Goal: Transaction & Acquisition: Purchase product/service

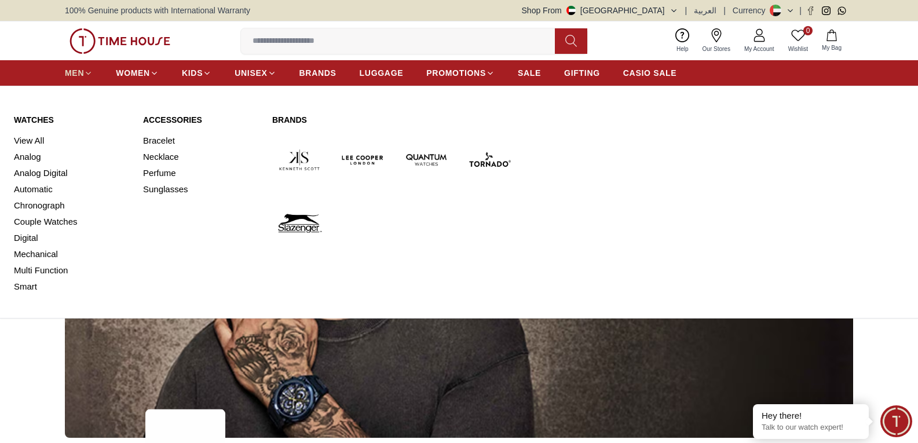
click at [85, 76] on icon at bounding box center [88, 73] width 9 height 9
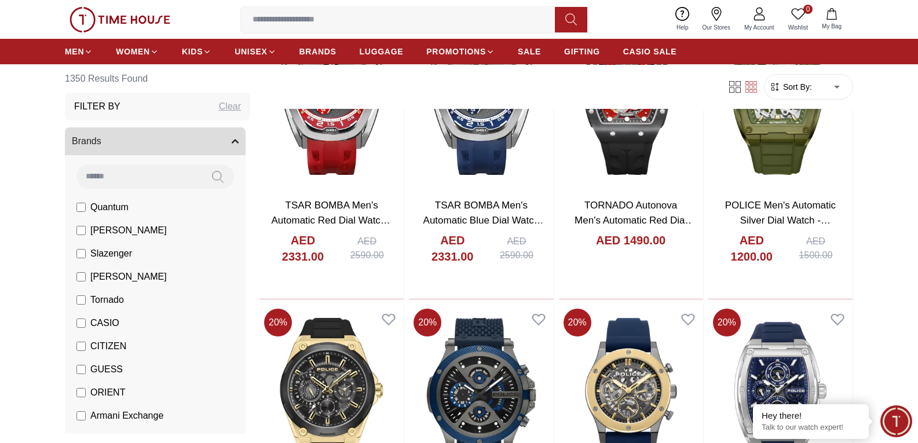
scroll to position [1101, 0]
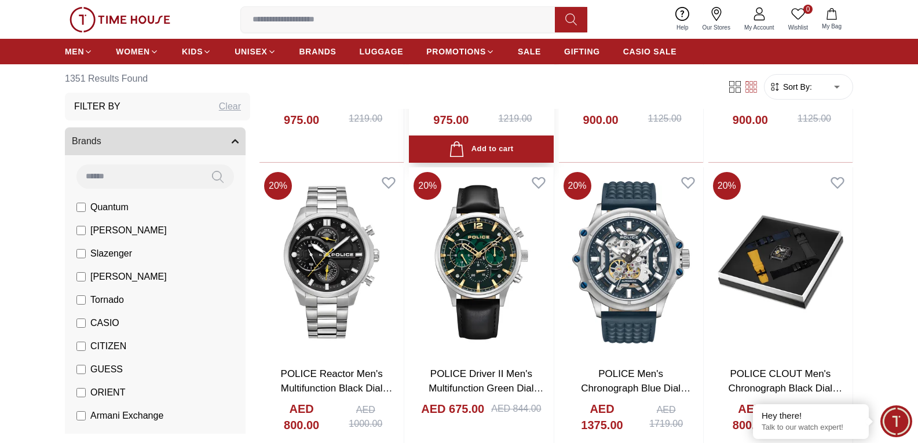
scroll to position [2433, 0]
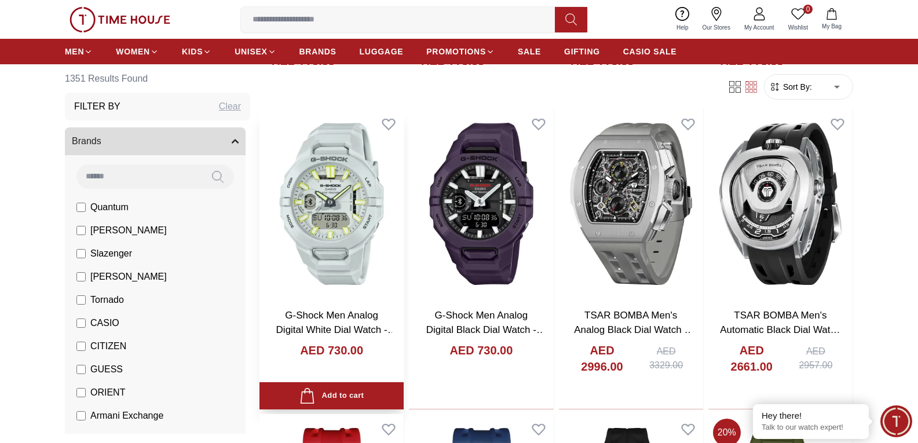
scroll to position [695, 0]
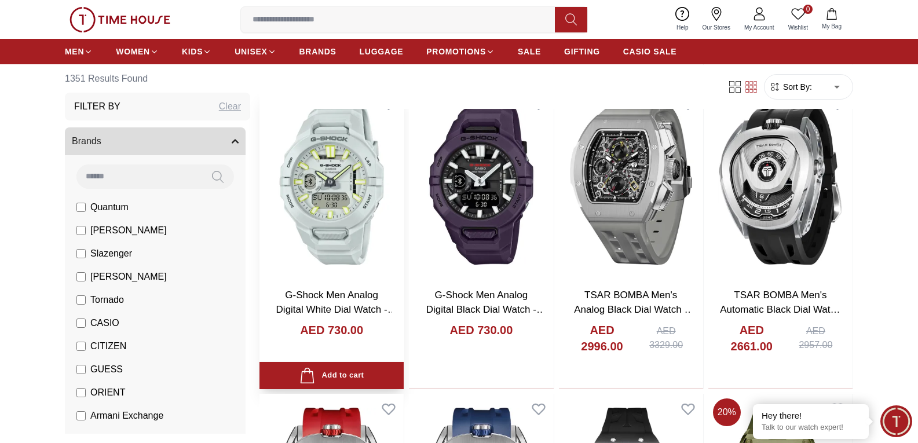
click at [343, 240] on img at bounding box center [332, 184] width 144 height 190
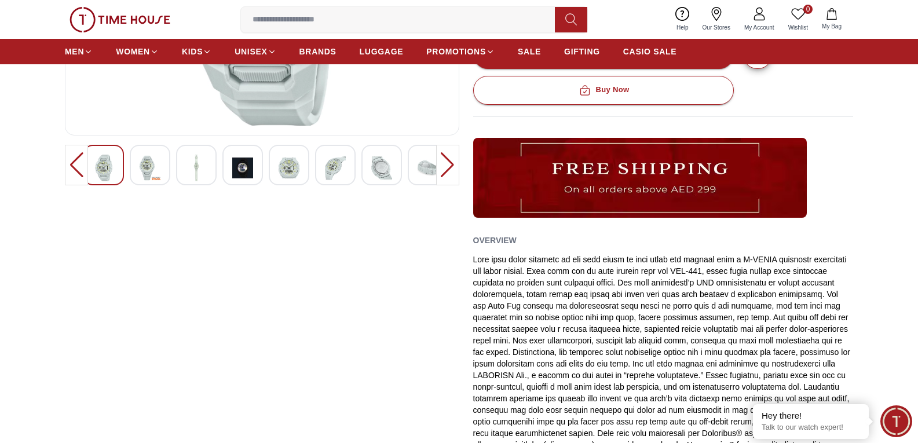
scroll to position [58, 0]
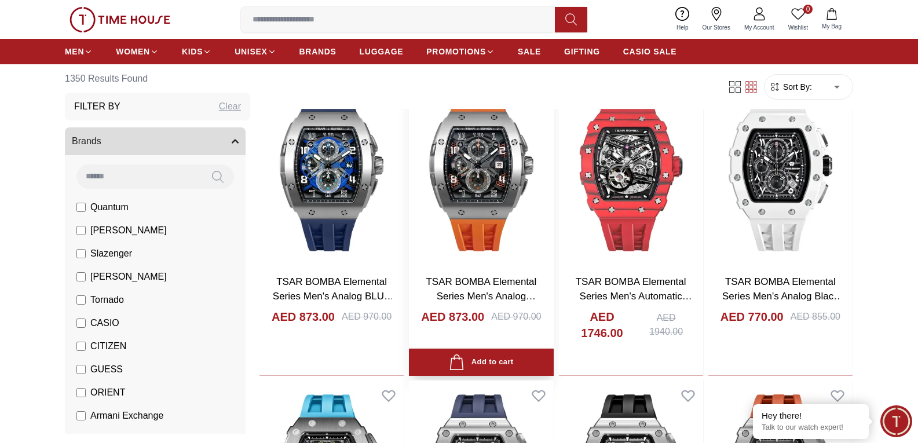
scroll to position [116, 0]
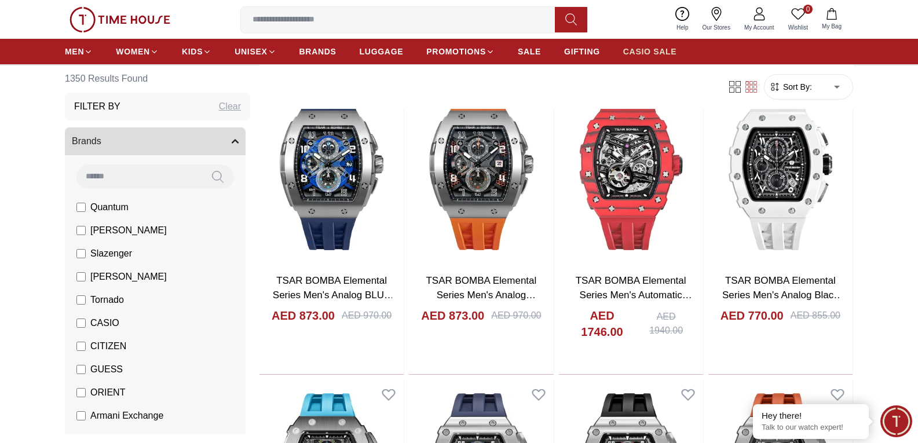
click at [637, 49] on span "CASIO SALE" at bounding box center [650, 52] width 54 height 12
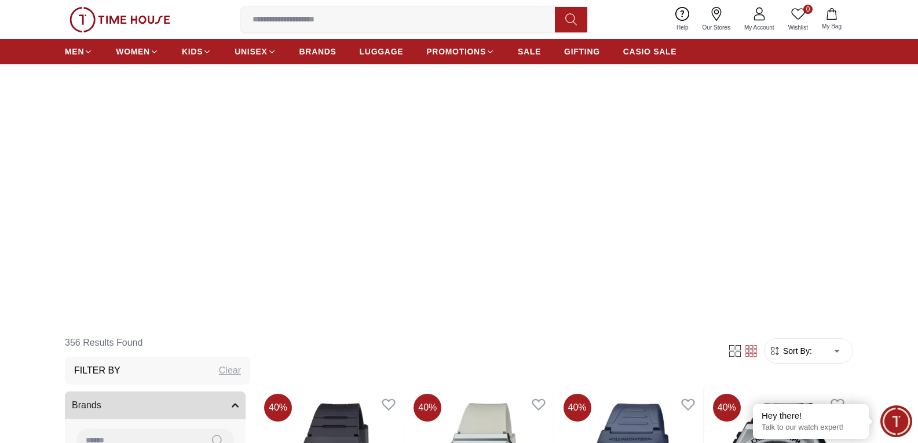
scroll to position [116, 0]
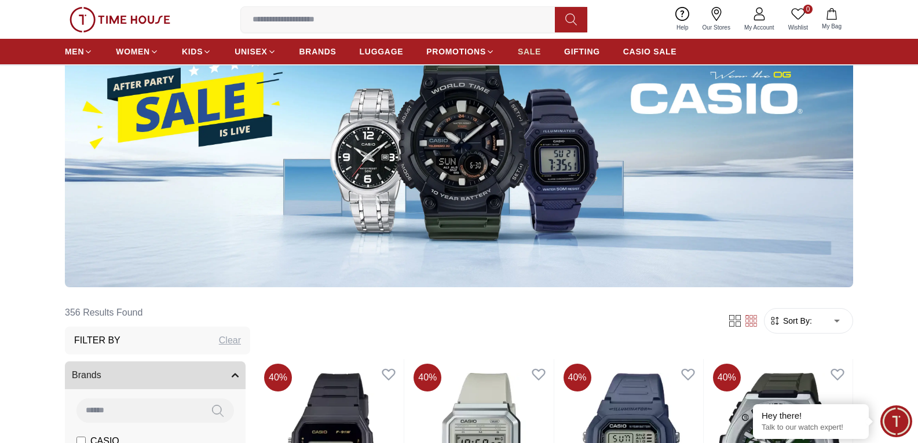
click at [534, 54] on span "SALE" at bounding box center [529, 52] width 23 height 12
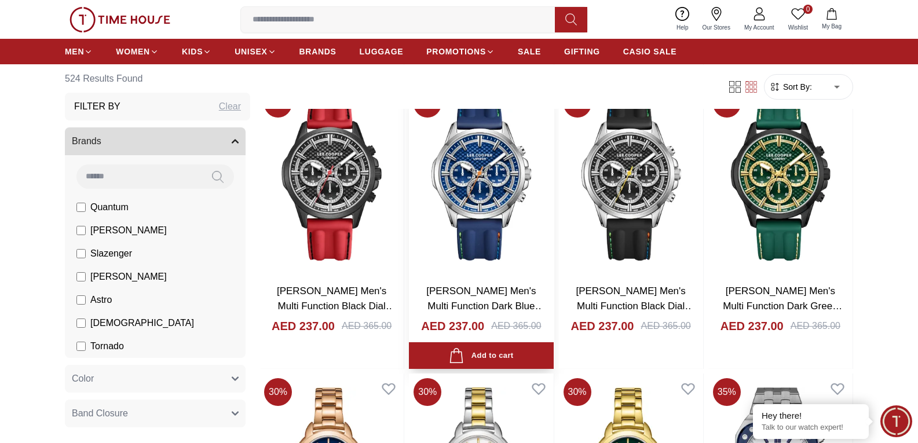
scroll to position [1274, 0]
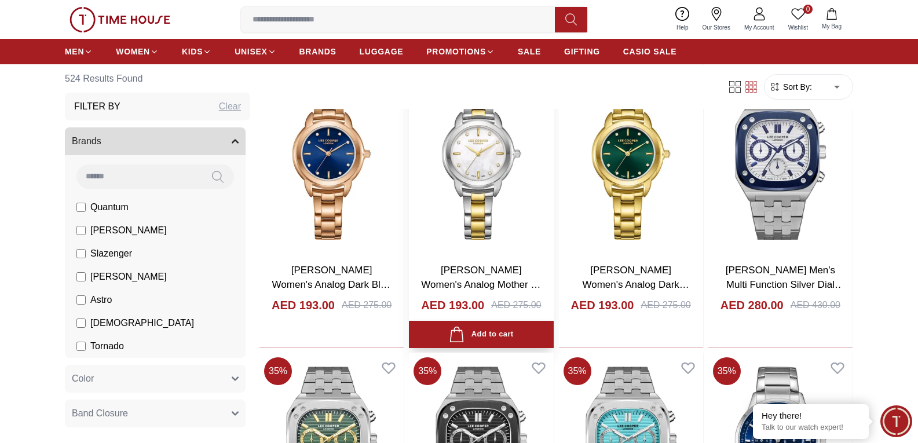
scroll to position [1564, 0]
